Goal: Contribute content: Add original content to the website for others to see

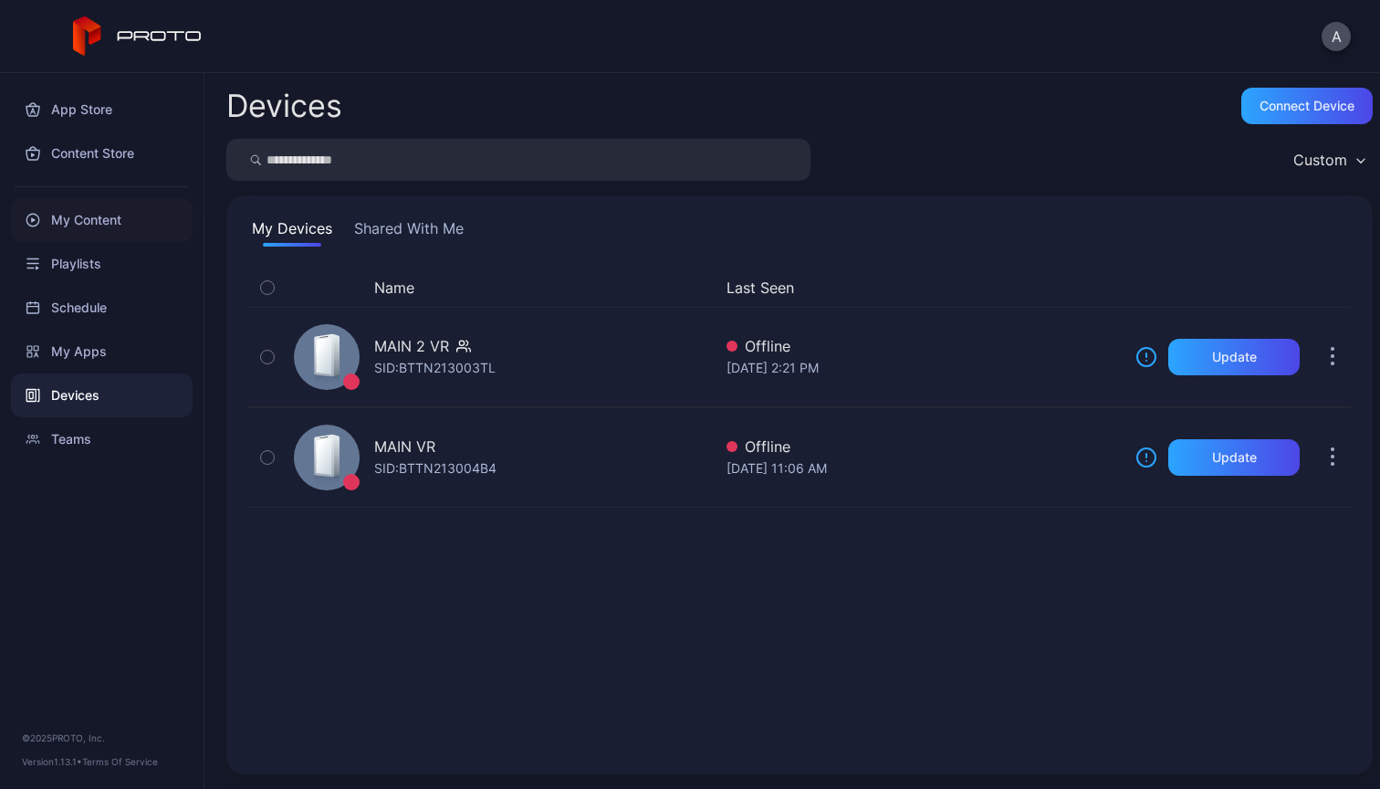
click at [141, 219] on div "My Content" at bounding box center [102, 220] width 182 height 44
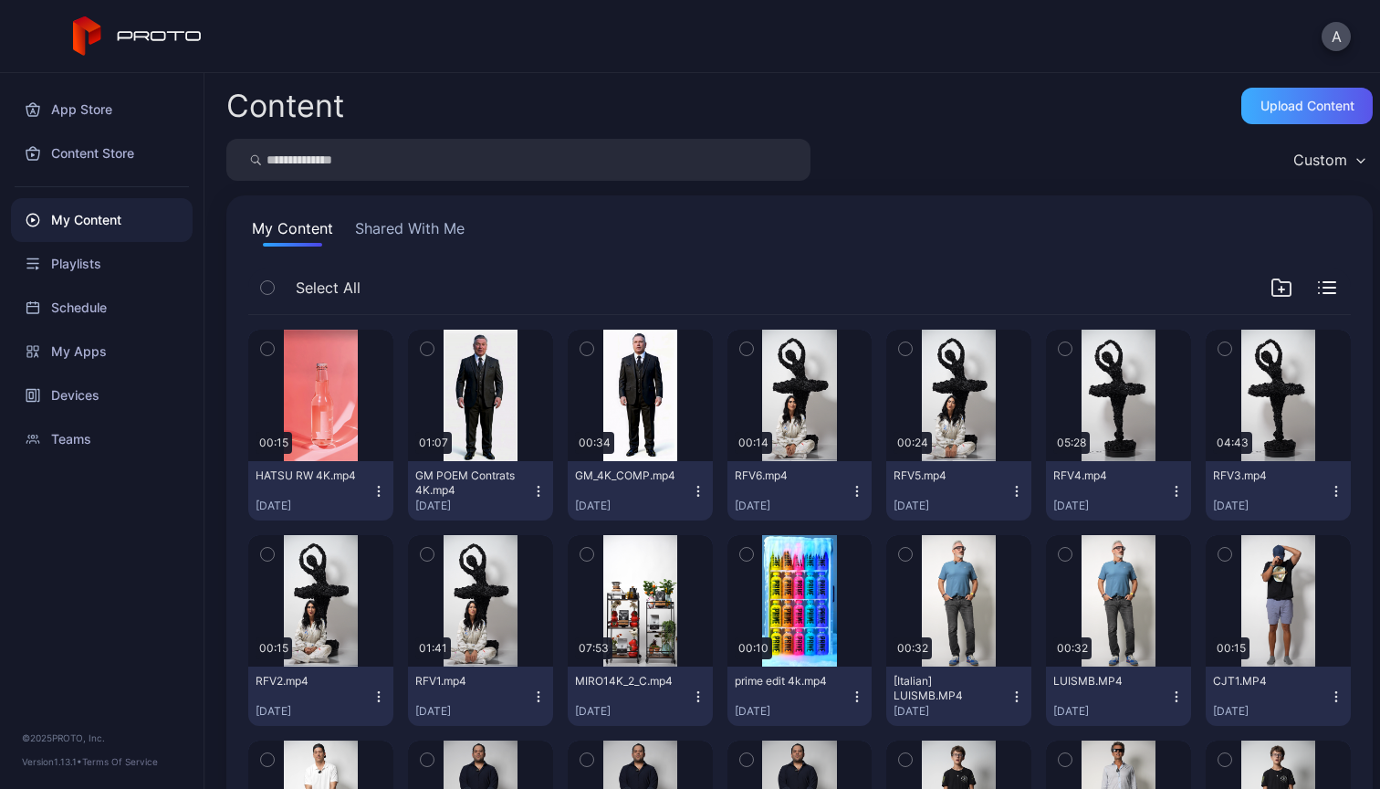
click at [1304, 108] on div "Upload Content" at bounding box center [1308, 106] width 94 height 15
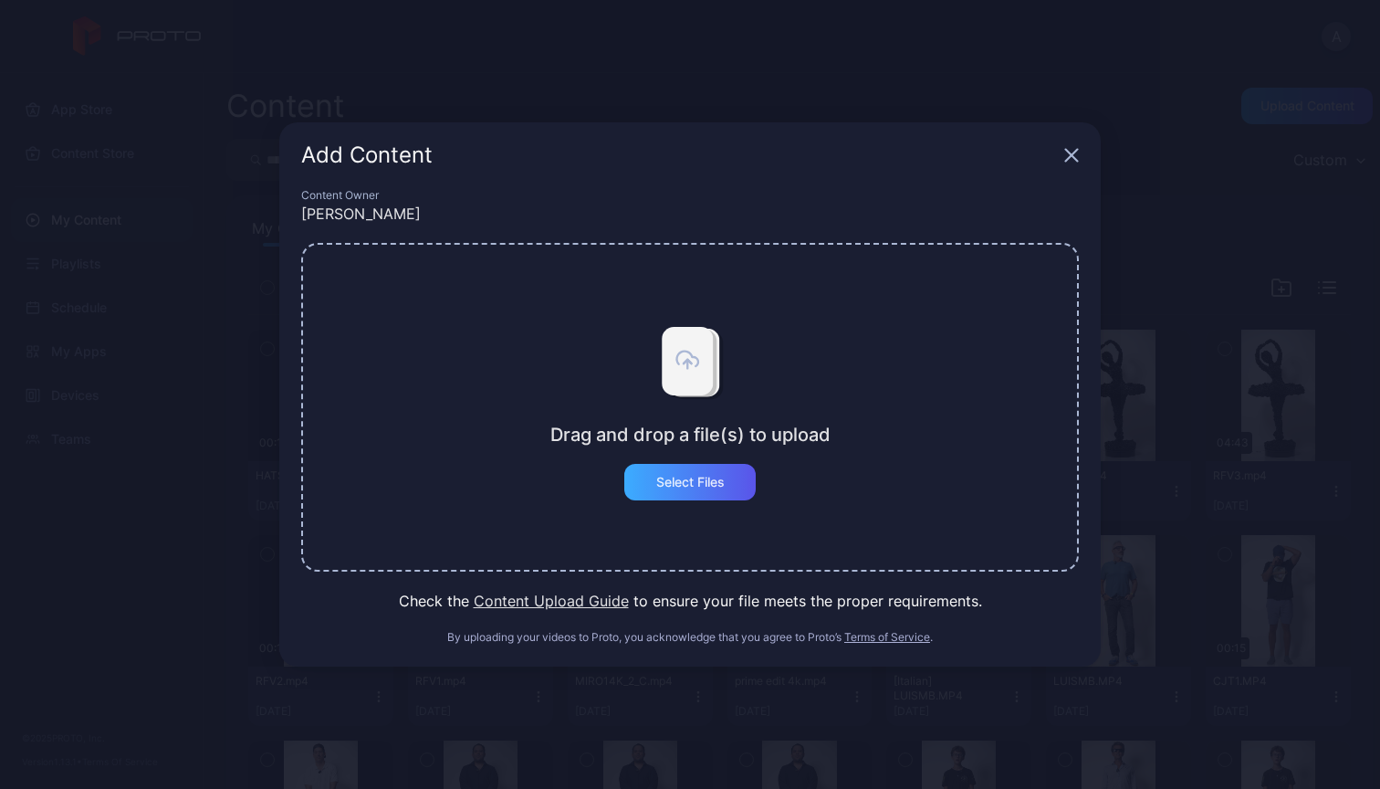
click at [721, 475] on div "Select Files" at bounding box center [690, 482] width 68 height 15
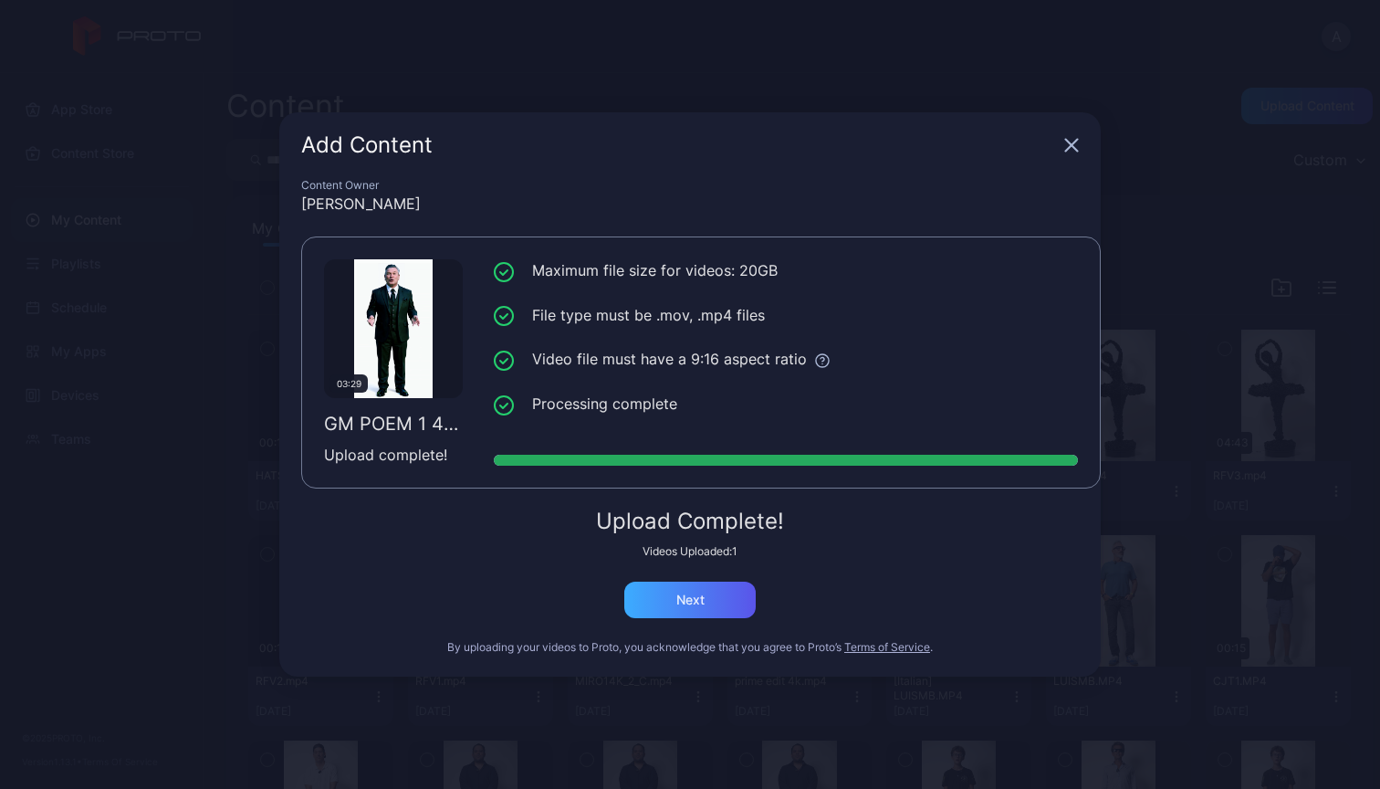
click at [693, 602] on div "Next" at bounding box center [691, 600] width 28 height 15
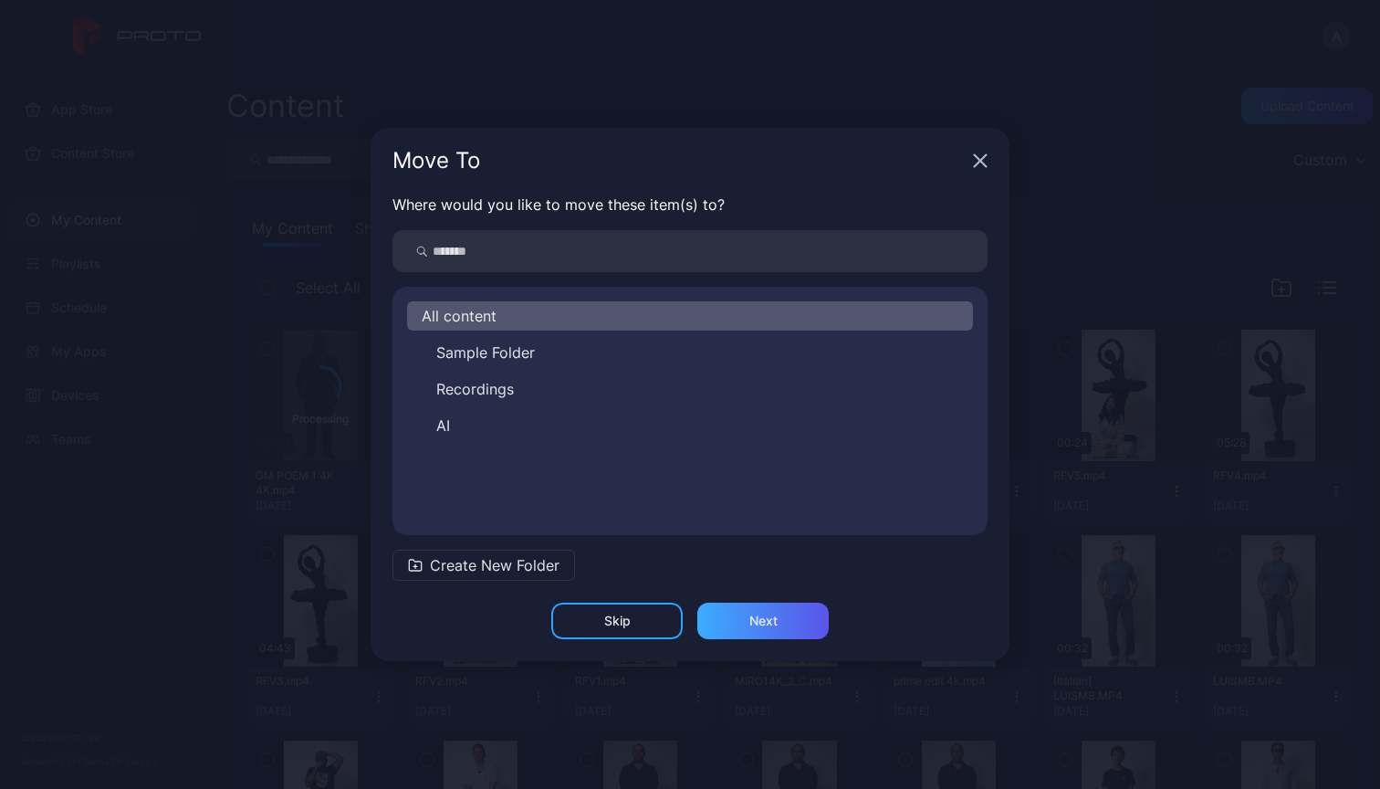
click at [753, 612] on div "Next" at bounding box center [763, 621] width 131 height 37
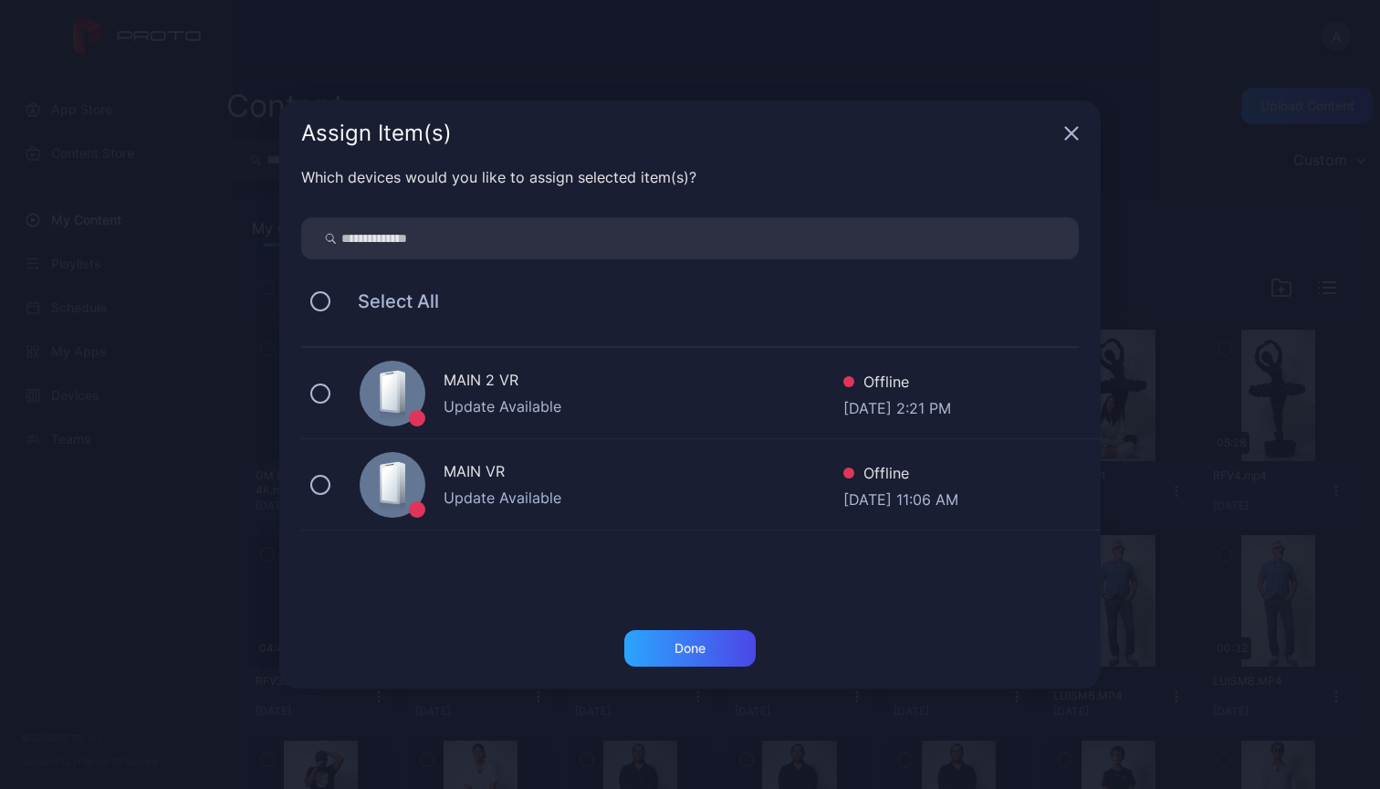
click at [595, 393] on div "MAIN 2 VR" at bounding box center [644, 382] width 400 height 26
click at [686, 644] on div "Done" at bounding box center [690, 648] width 31 height 15
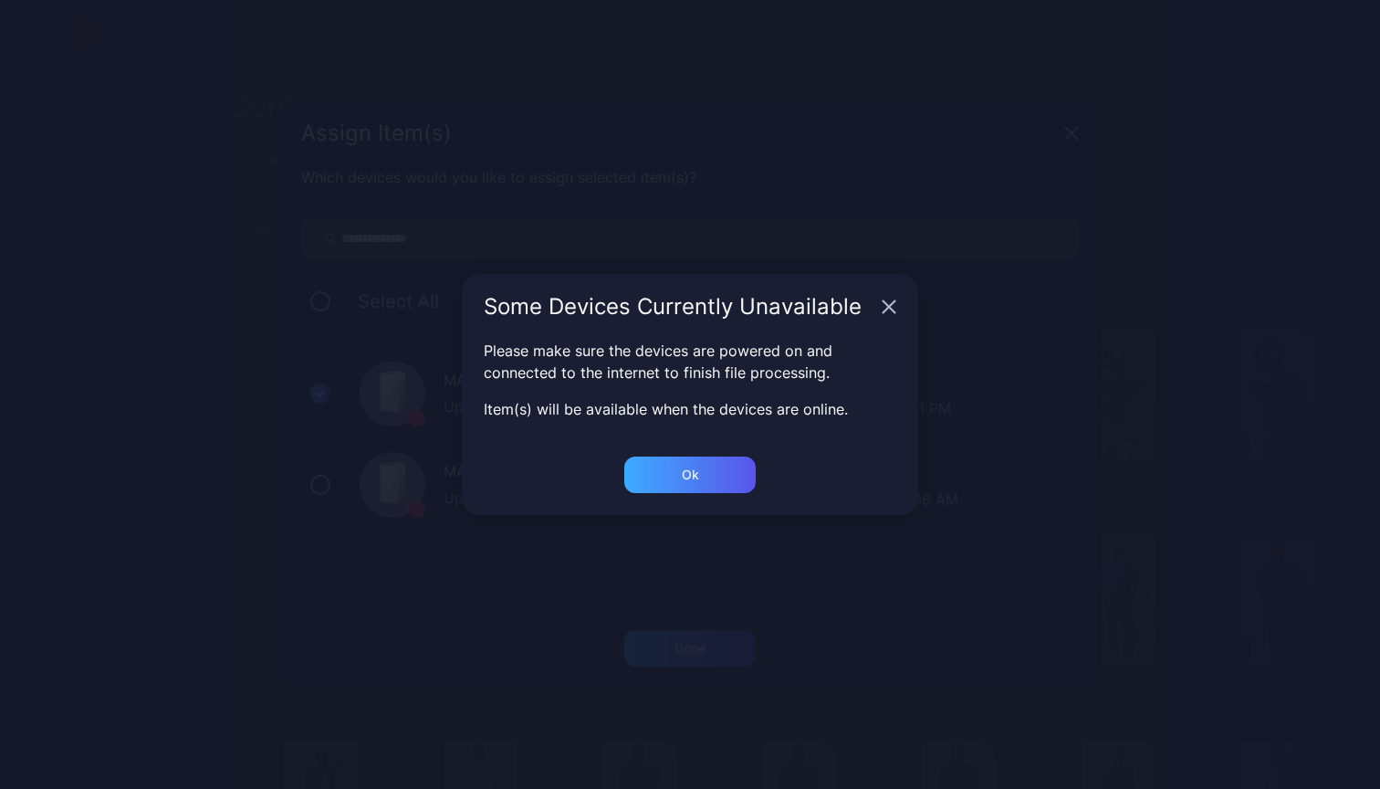
click at [691, 471] on div "Ok" at bounding box center [690, 474] width 17 height 15
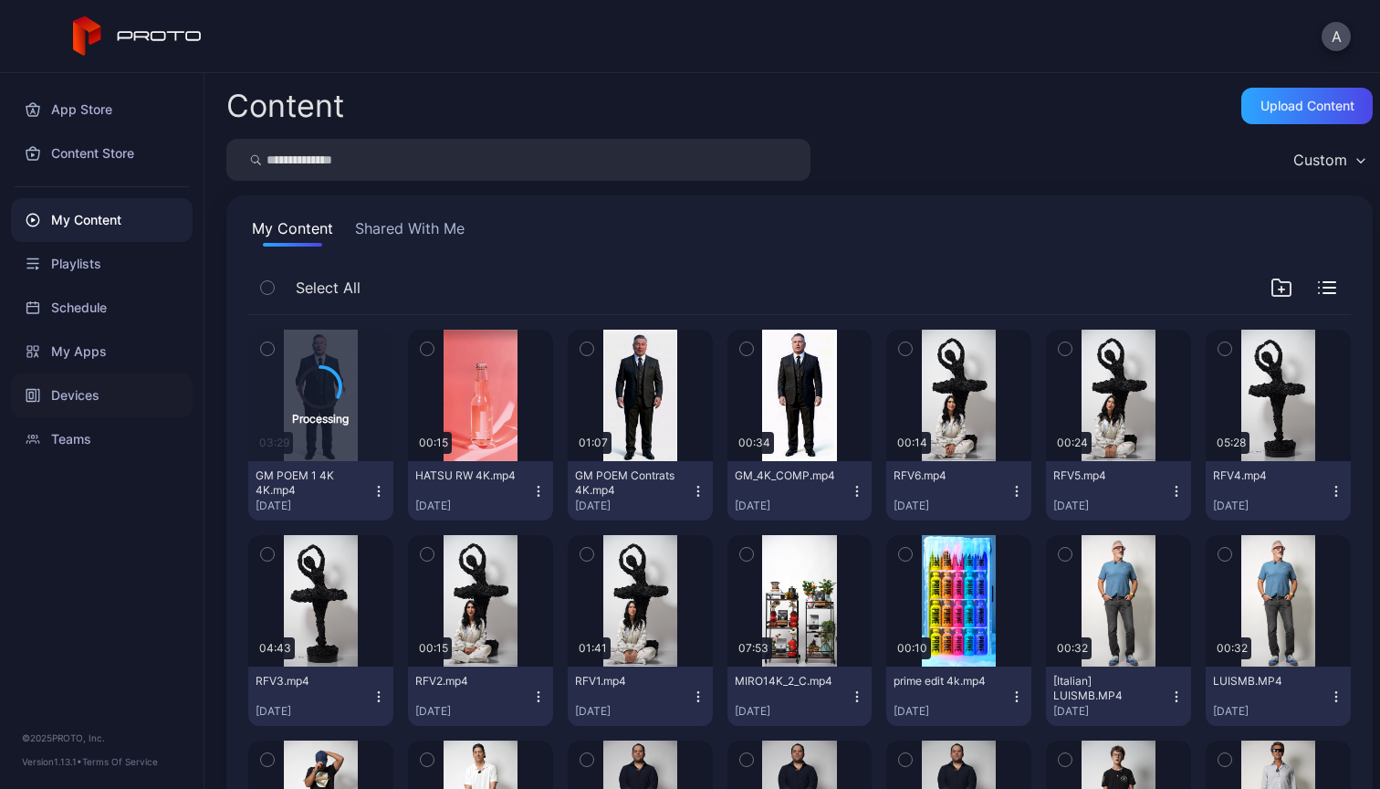
click at [65, 405] on div "Devices" at bounding box center [102, 395] width 182 height 44
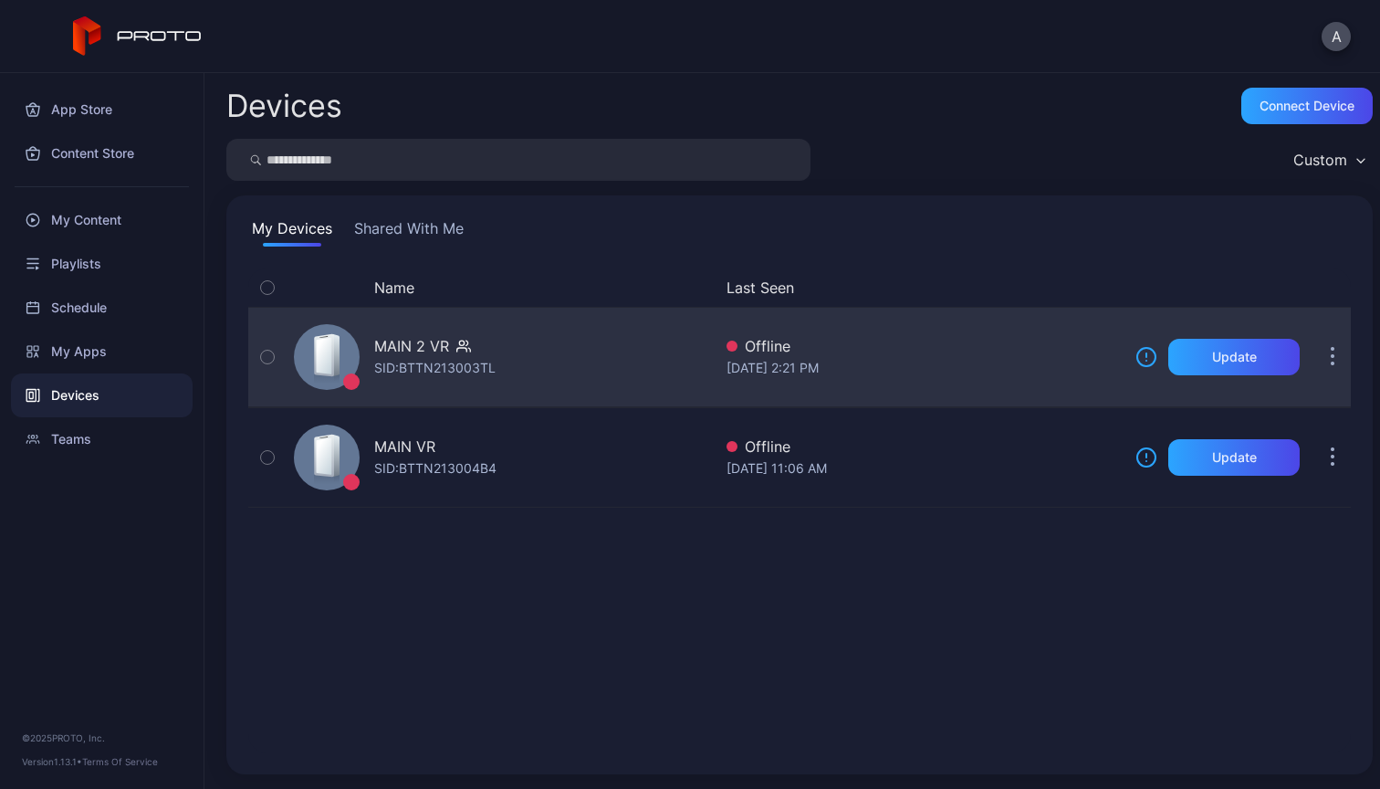
click at [555, 362] on div "MAIN 2 VR SID: BTTN213003TL" at bounding box center [499, 356] width 425 height 91
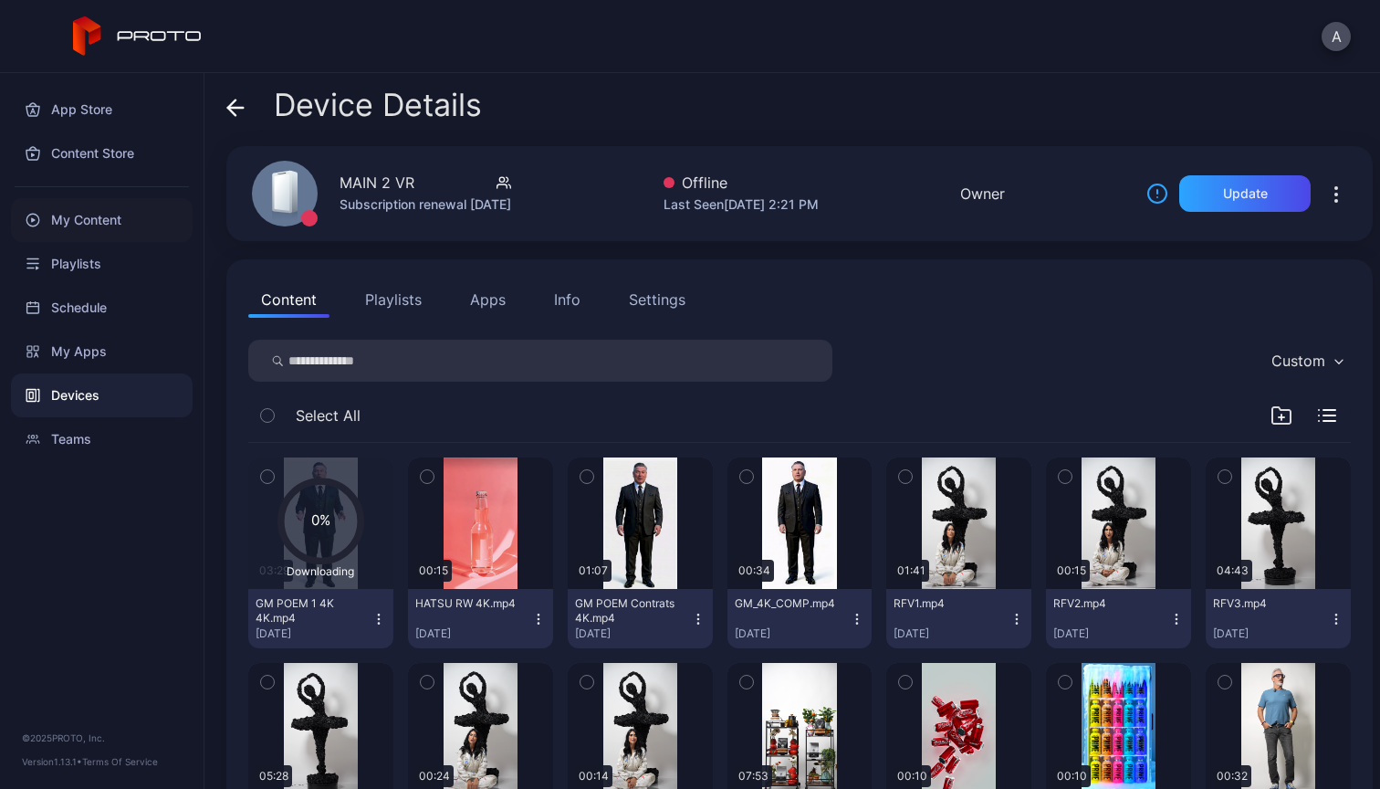
click at [97, 215] on div "My Content" at bounding box center [102, 220] width 182 height 44
